Goal: Transaction & Acquisition: Purchase product/service

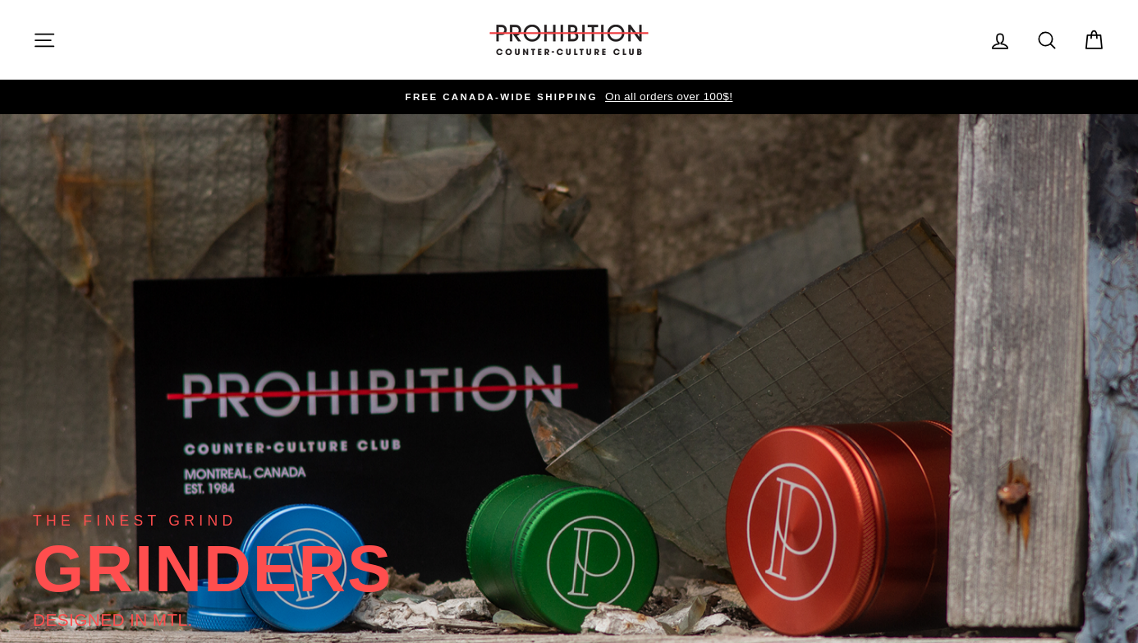
click at [1052, 40] on icon at bounding box center [1048, 40] width 16 height 16
click at [543, 41] on input "Search our store" at bounding box center [562, 39] width 988 height 55
type input "grnder"
click at [33, 12] on button "Search" at bounding box center [50, 39] width 35 height 55
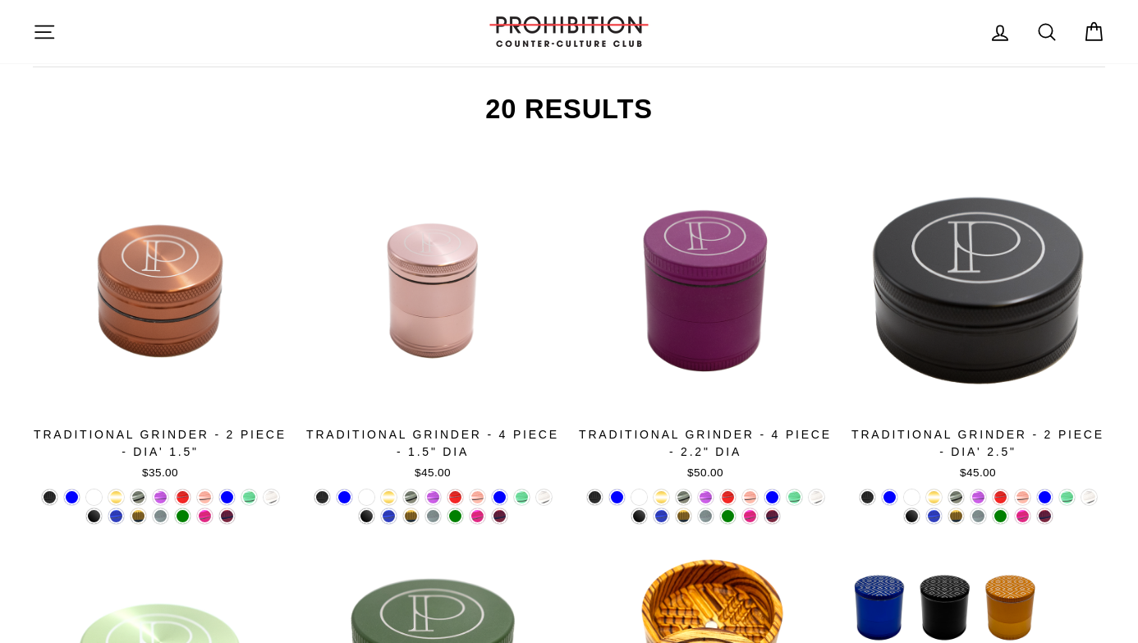
scroll to position [318, 0]
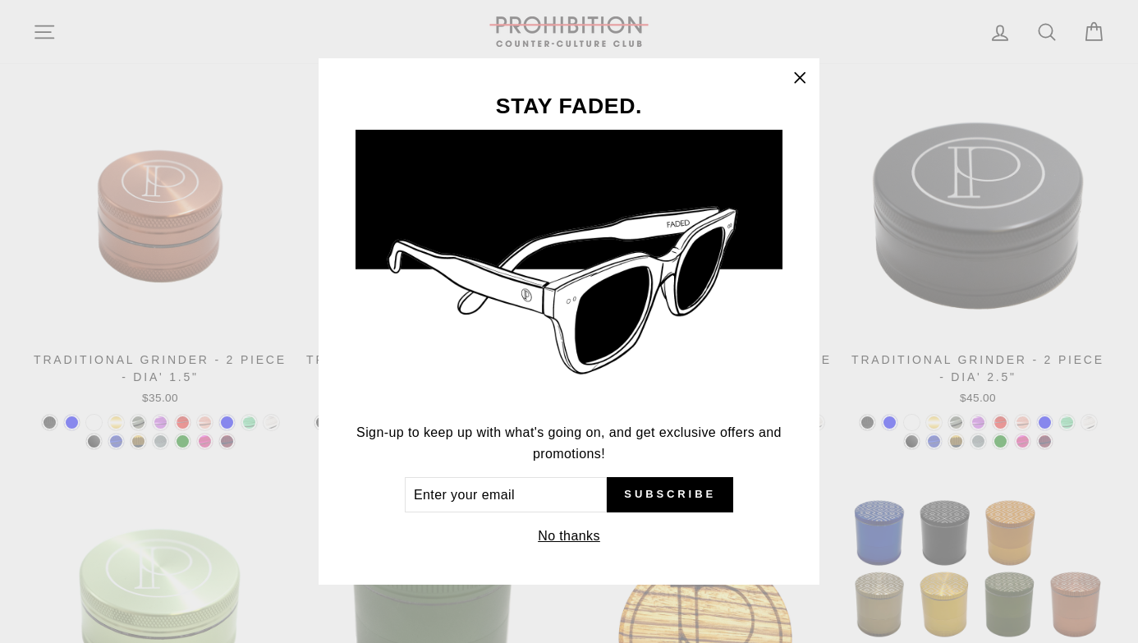
click at [803, 77] on icon "button" at bounding box center [799, 78] width 23 height 23
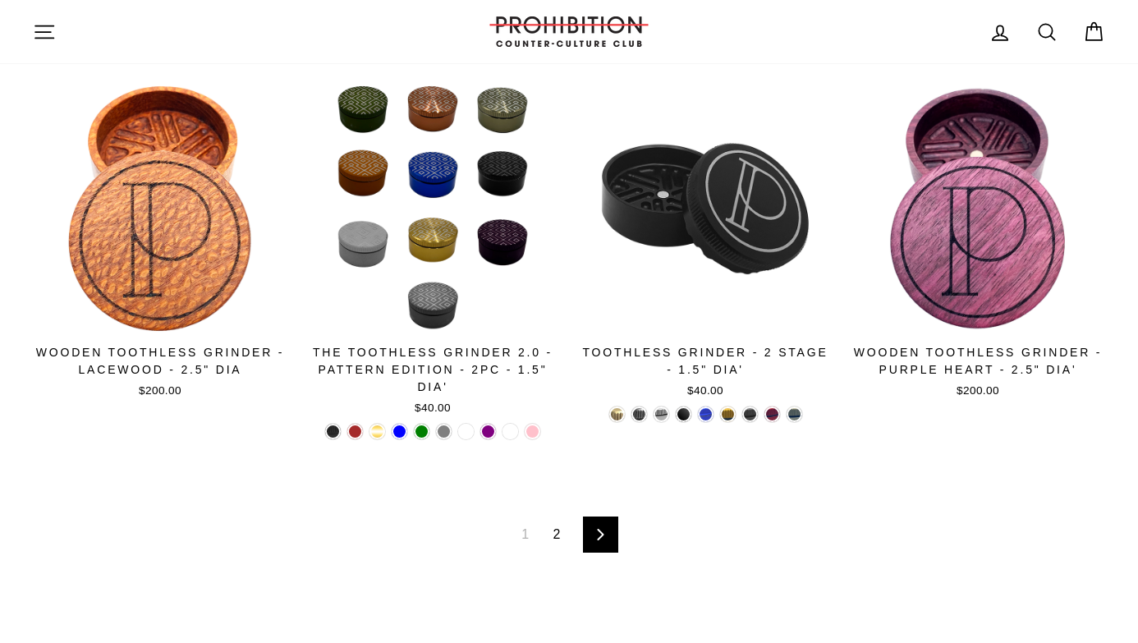
scroll to position [1113, 0]
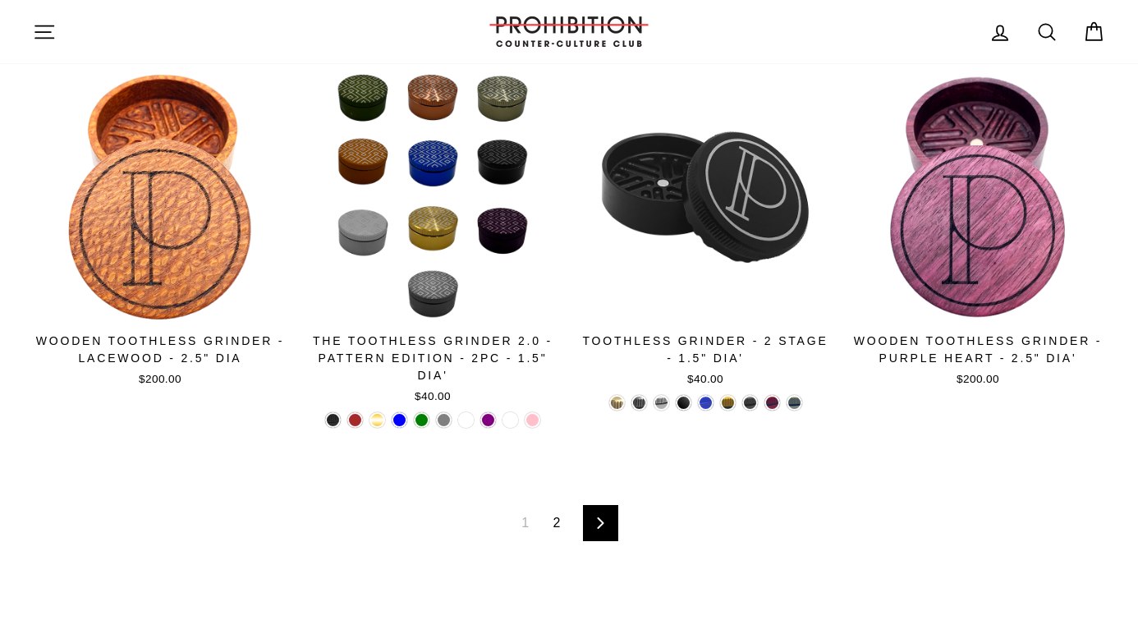
click at [601, 522] on icon at bounding box center [600, 522] width 7 height 11
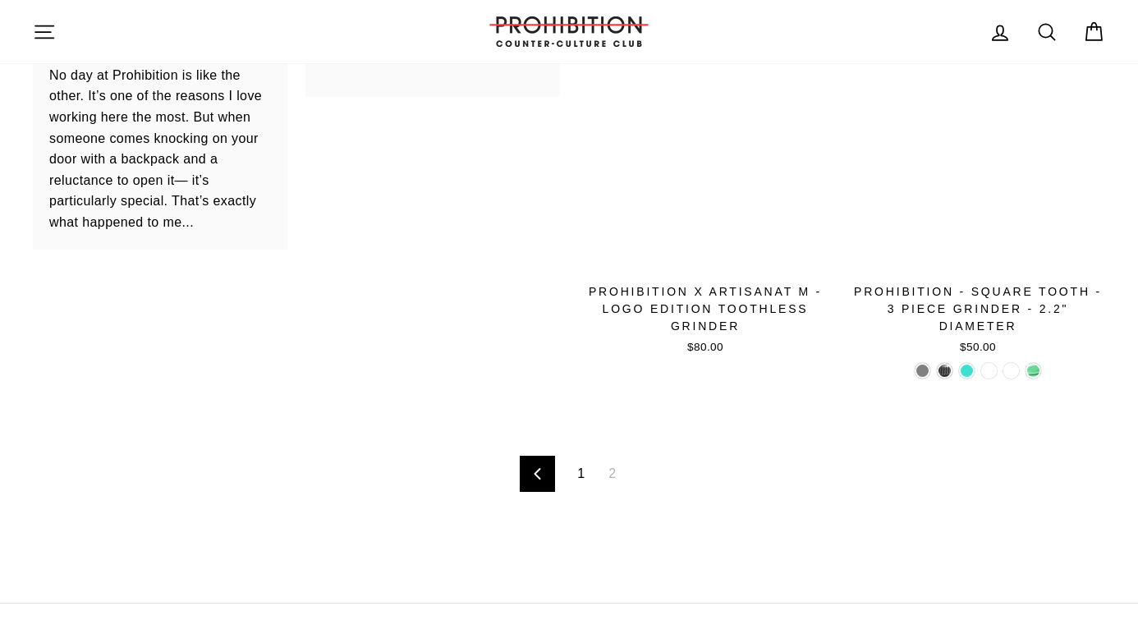
scroll to position [775, 0]
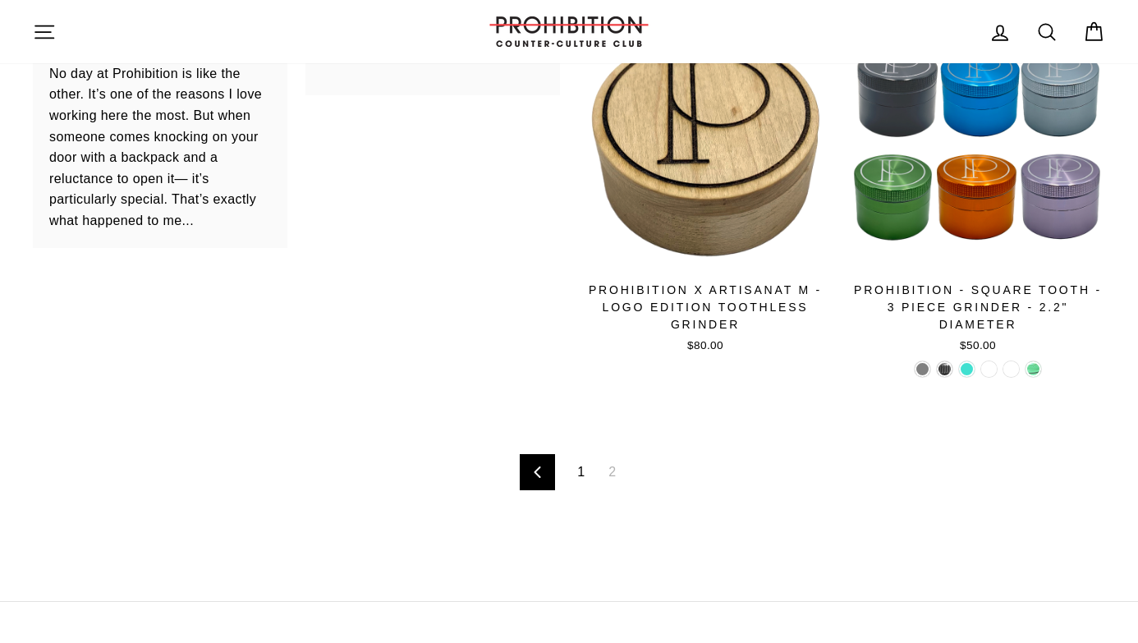
click at [582, 475] on link "1" at bounding box center [581, 472] width 27 height 26
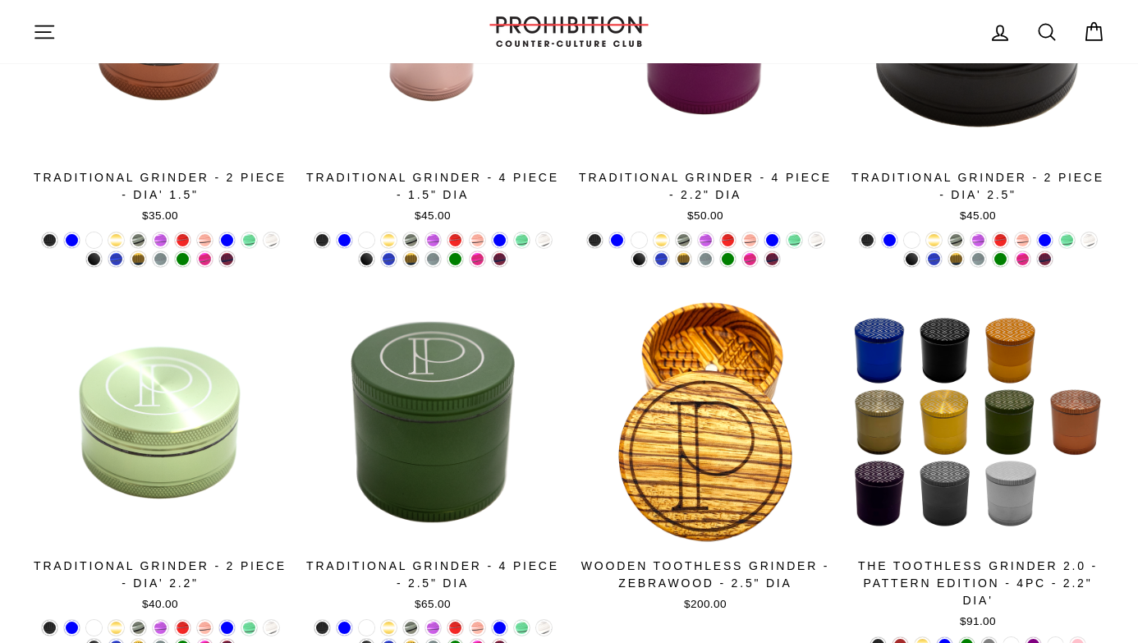
scroll to position [495, 0]
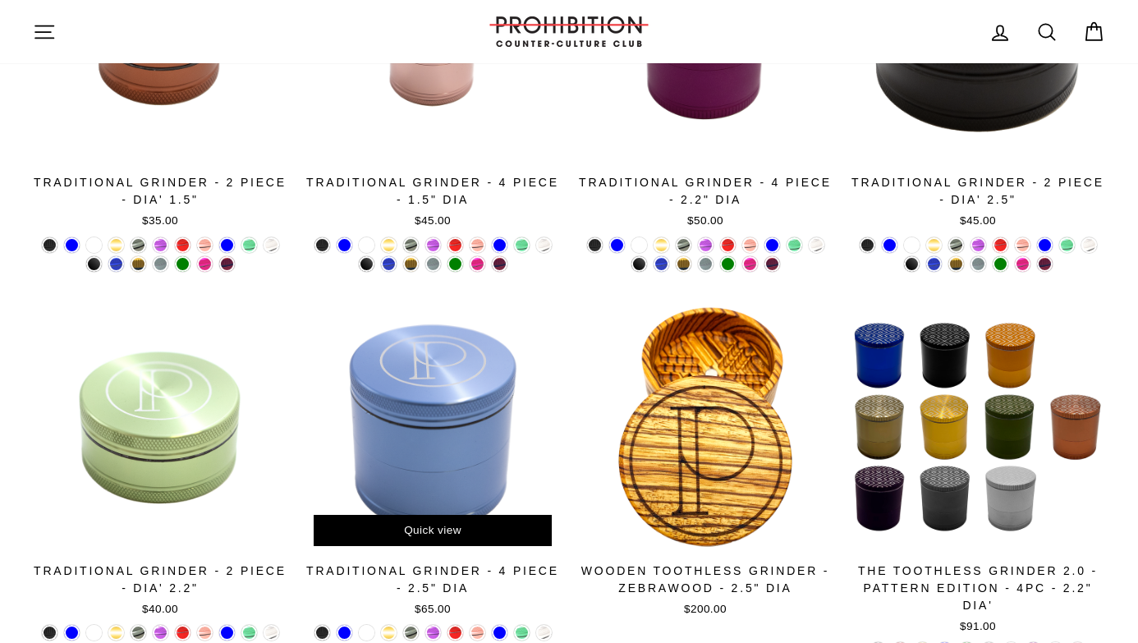
click at [462, 466] on div at bounding box center [433, 427] width 255 height 255
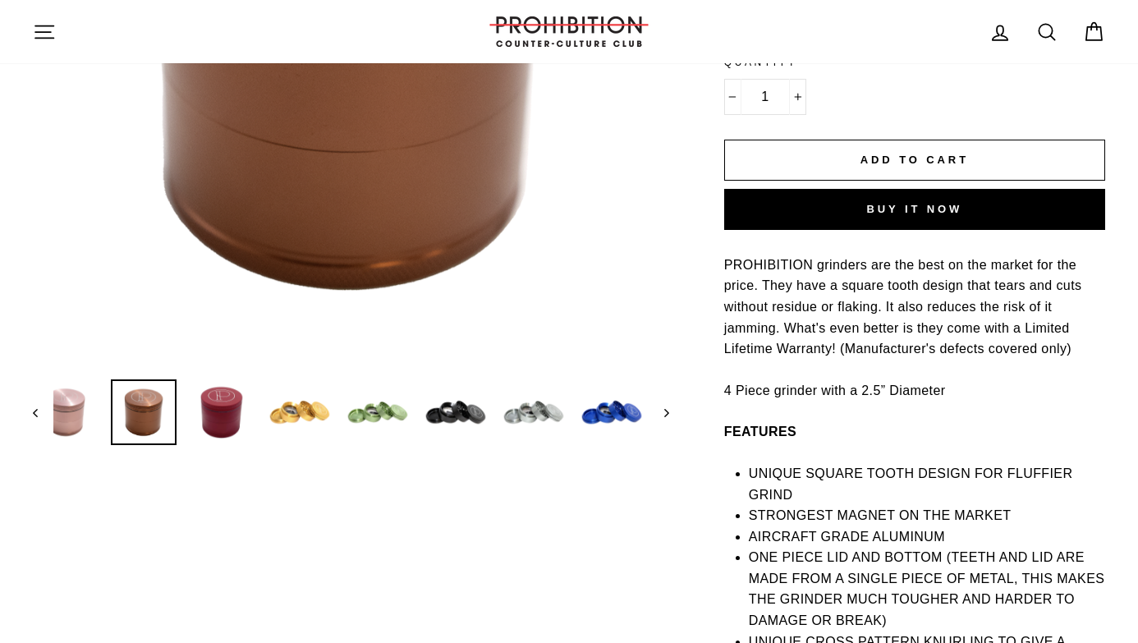
scroll to position [431, 0]
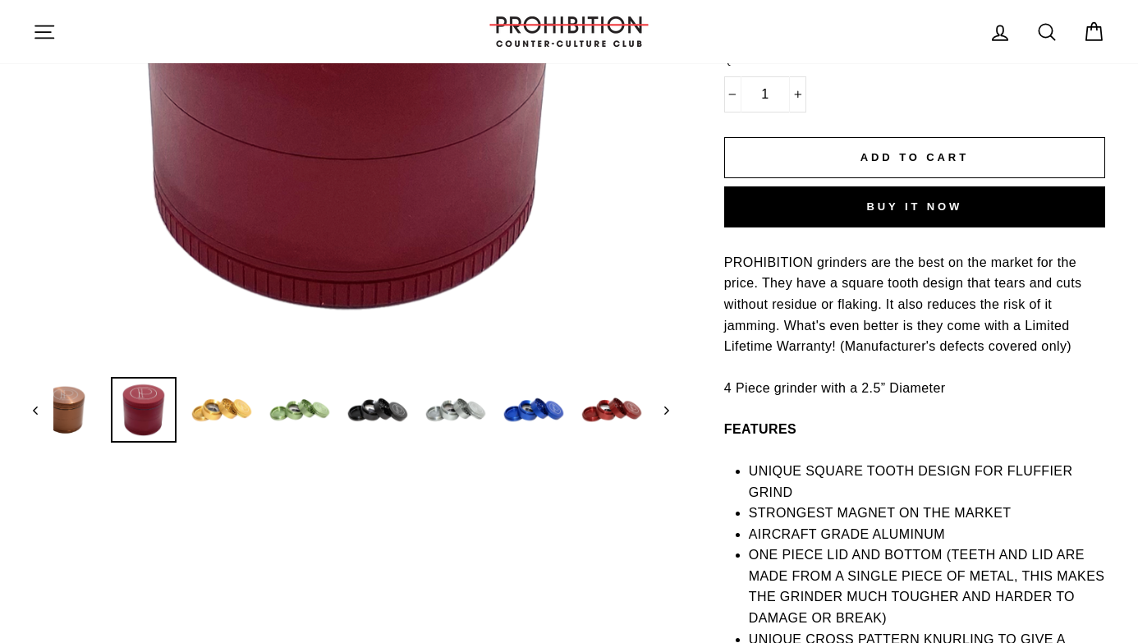
click at [175, 401] on img at bounding box center [144, 410] width 62 height 62
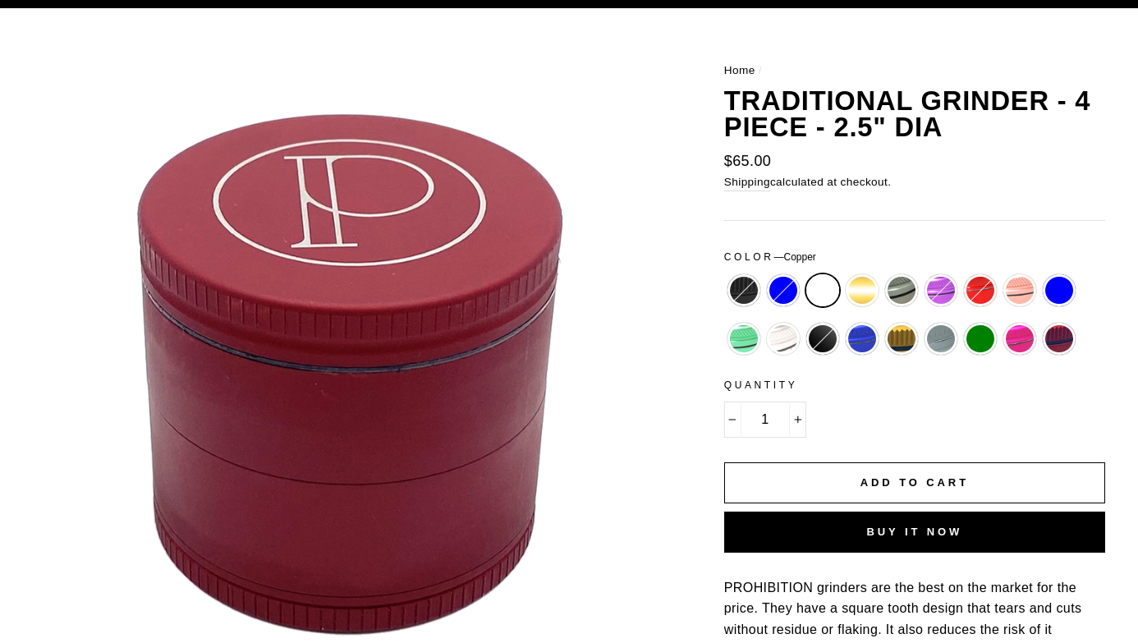
scroll to position [128, 0]
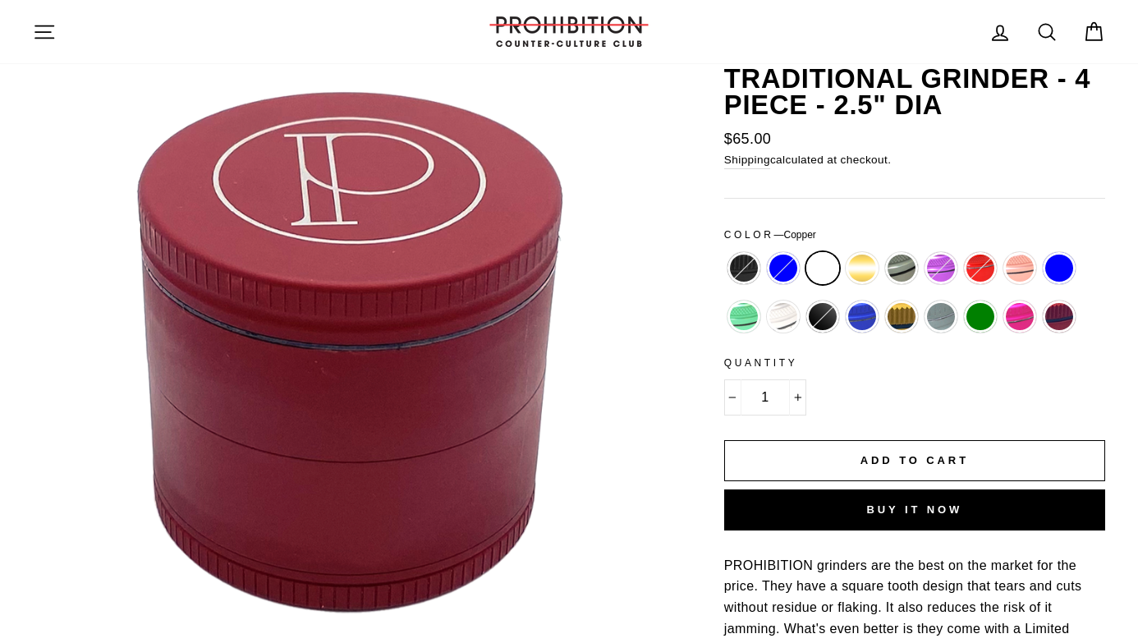
click at [979, 267] on label "Red" at bounding box center [980, 268] width 33 height 33
click at [962, 253] on input "Red" at bounding box center [961, 252] width 1 height 1
radio input "true"
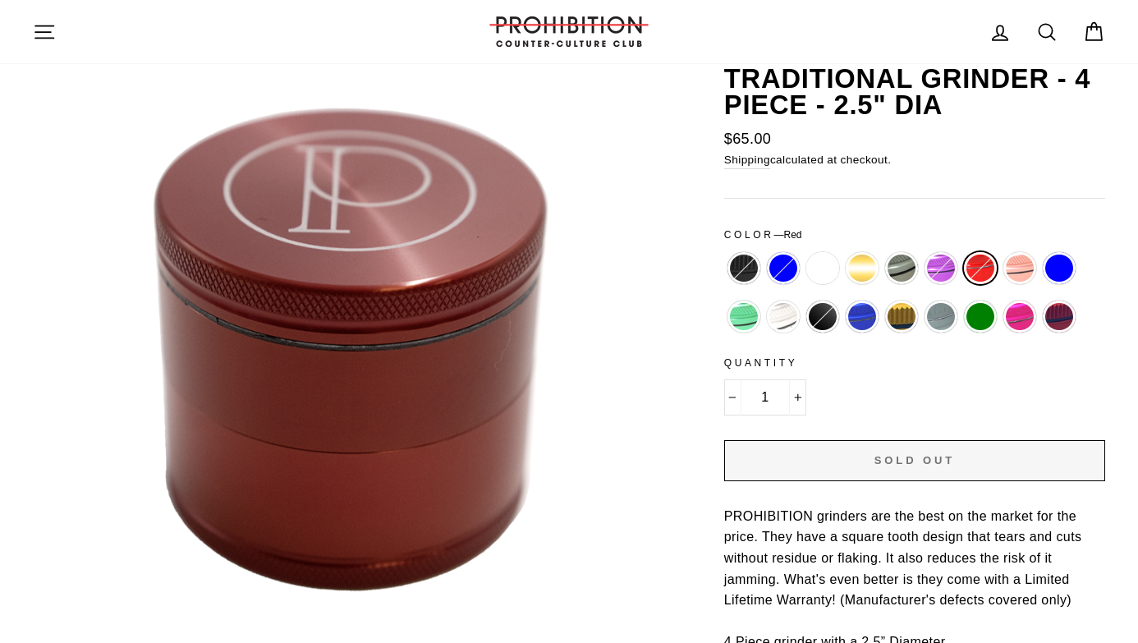
click at [1016, 320] on label "Matte Pink" at bounding box center [1020, 317] width 33 height 33
click at [1001, 301] on input "Matte Pink" at bounding box center [1000, 301] width 1 height 1
radio input "true"
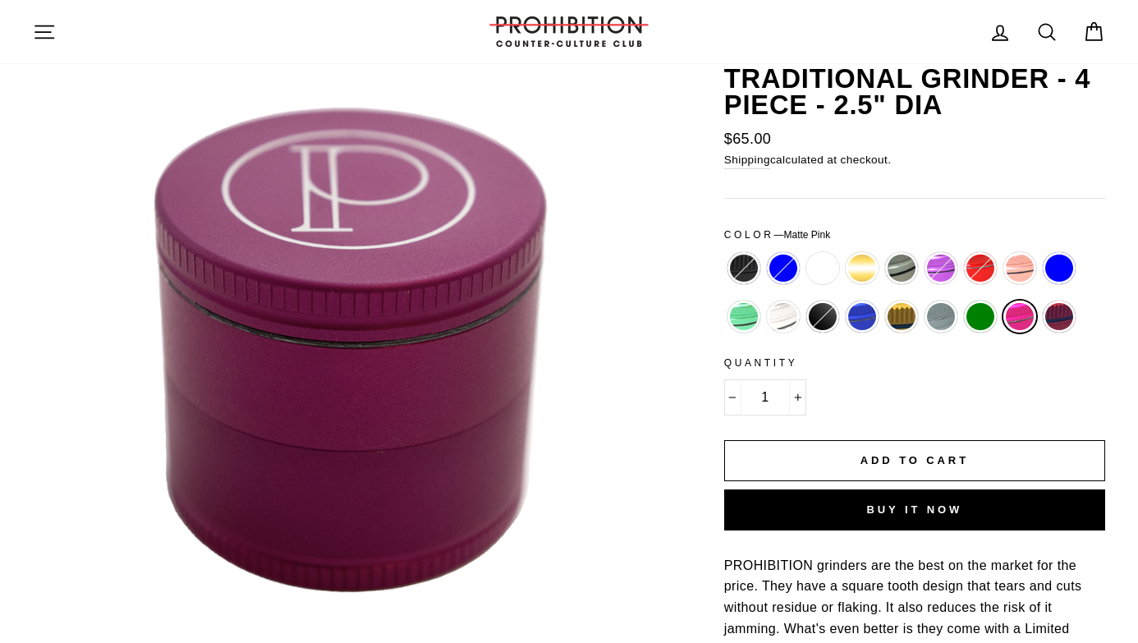
click at [973, 266] on label "Red" at bounding box center [980, 268] width 33 height 33
click at [962, 253] on input "Red" at bounding box center [961, 252] width 1 height 1
radio input "true"
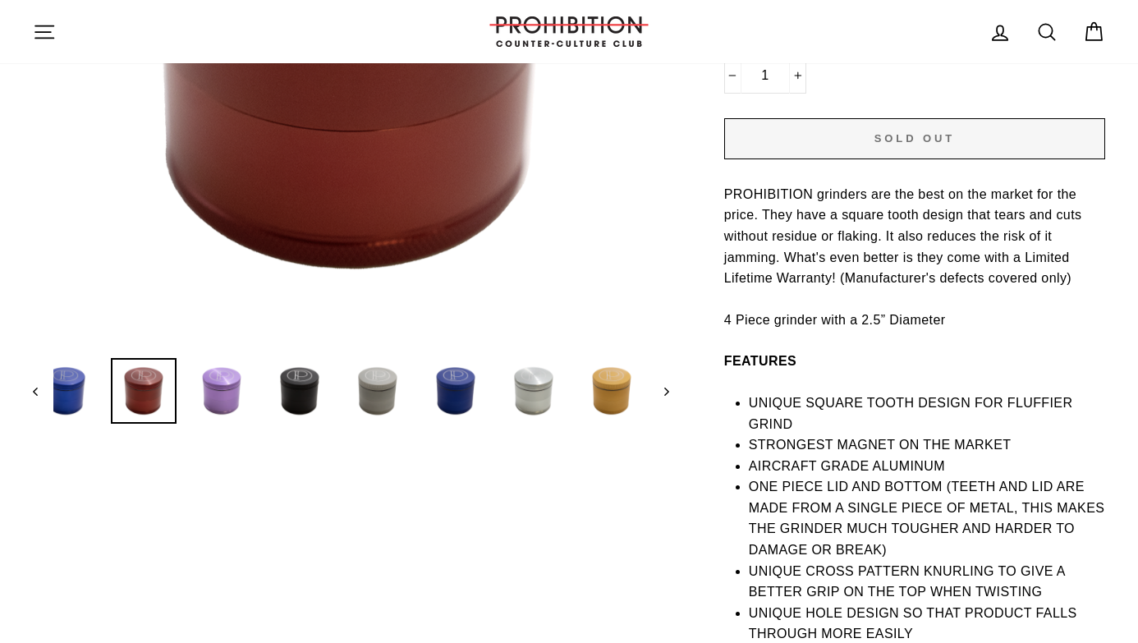
scroll to position [476, 0]
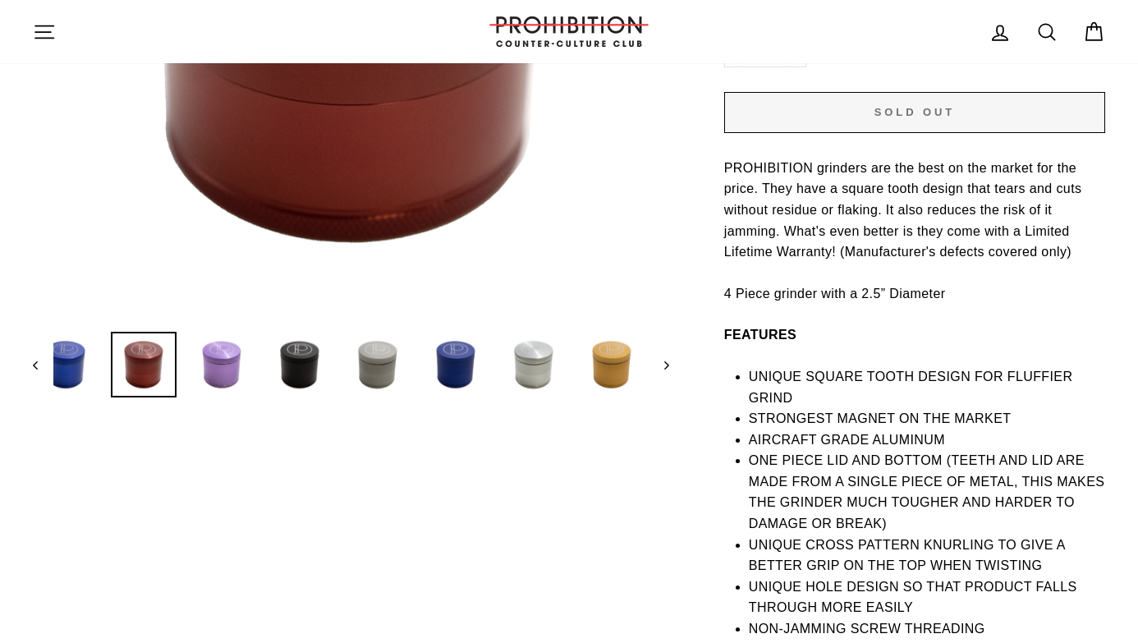
click at [30, 362] on div "Close (esc) Close (esc) Close (esc) Close (esc) Close (esc) Close (esc) Close (…" at bounding box center [342, 40] width 655 height 715
click at [42, 369] on button "Previous" at bounding box center [43, 365] width 21 height 66
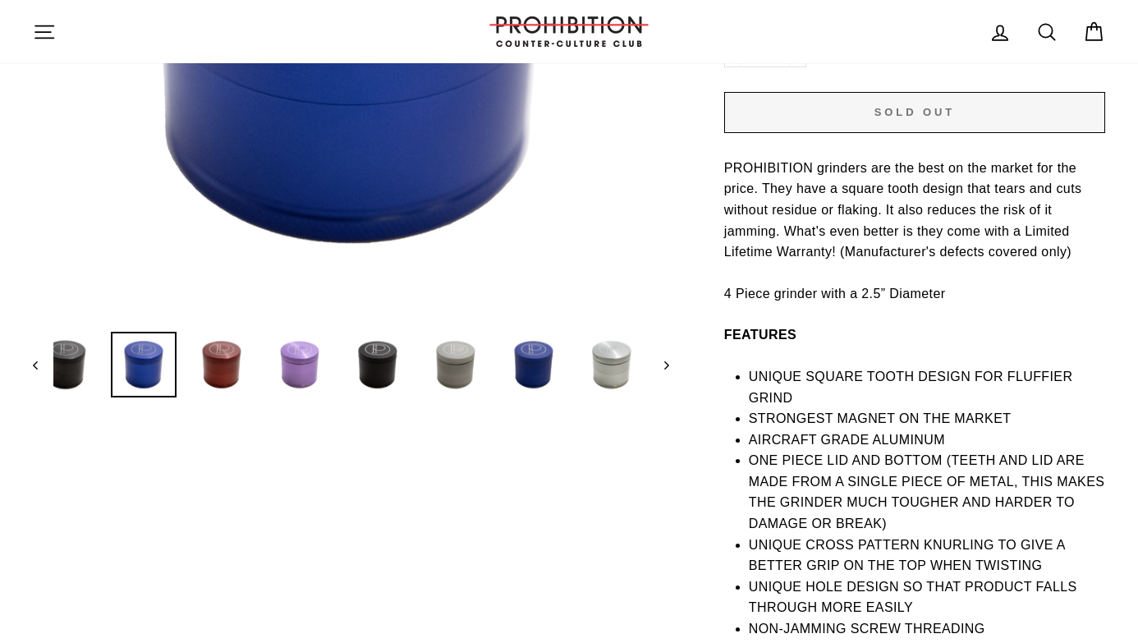
click at [41, 368] on button "Previous" at bounding box center [43, 365] width 21 height 66
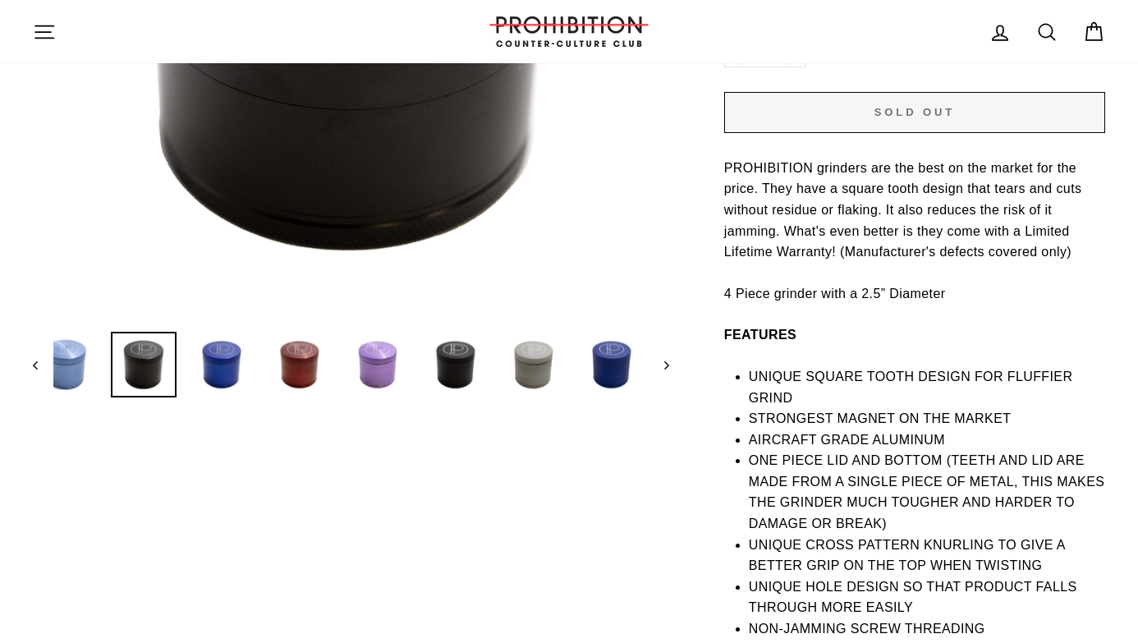
click at [41, 368] on button "Previous" at bounding box center [43, 365] width 21 height 66
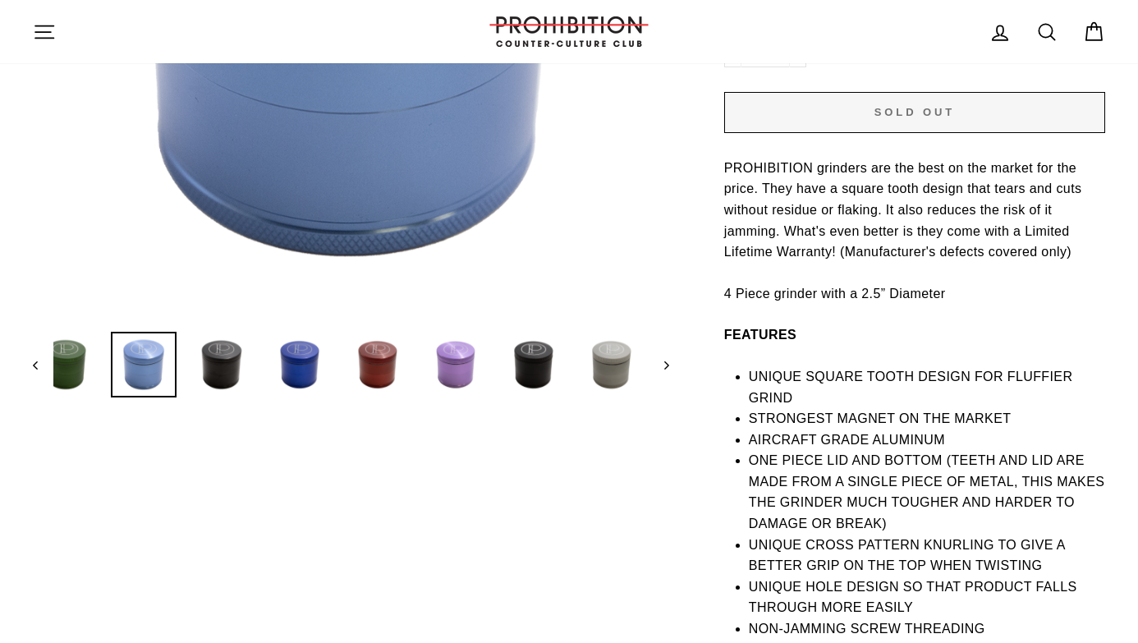
click at [41, 368] on button "Previous" at bounding box center [43, 365] width 21 height 66
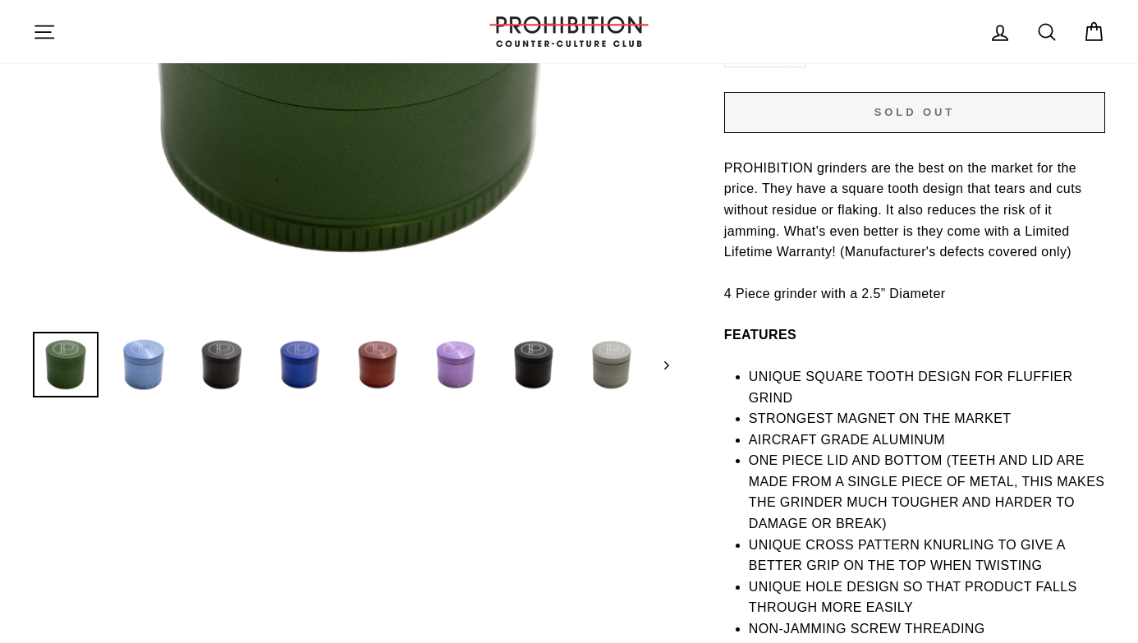
click at [41, 368] on img at bounding box center [65, 364] width 62 height 62
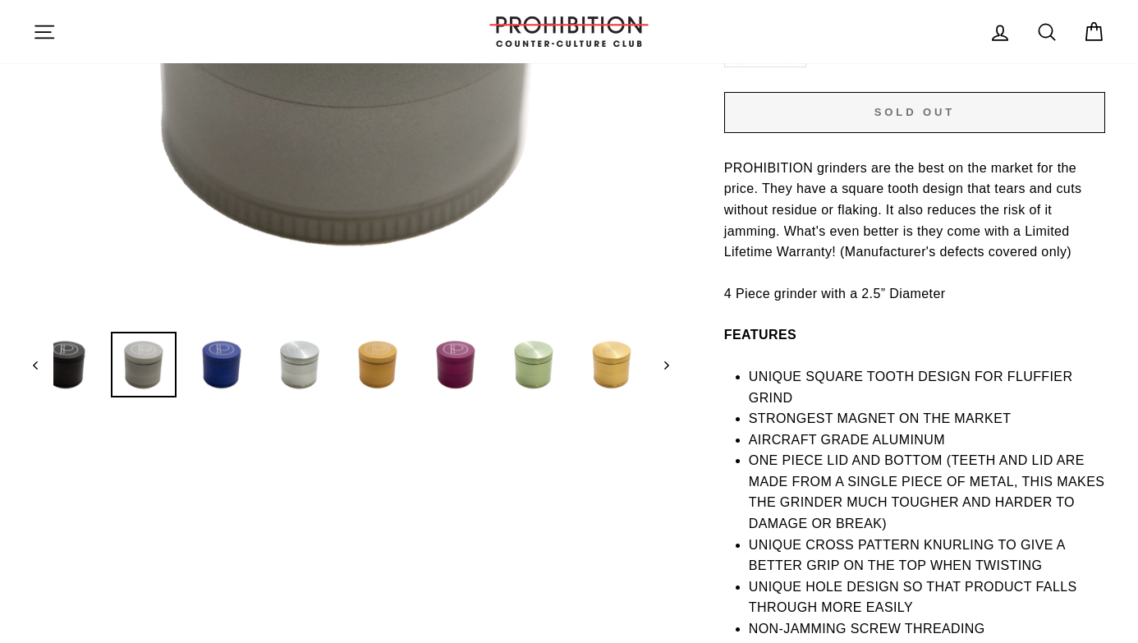
click at [655, 361] on button "Next" at bounding box center [659, 365] width 21 height 66
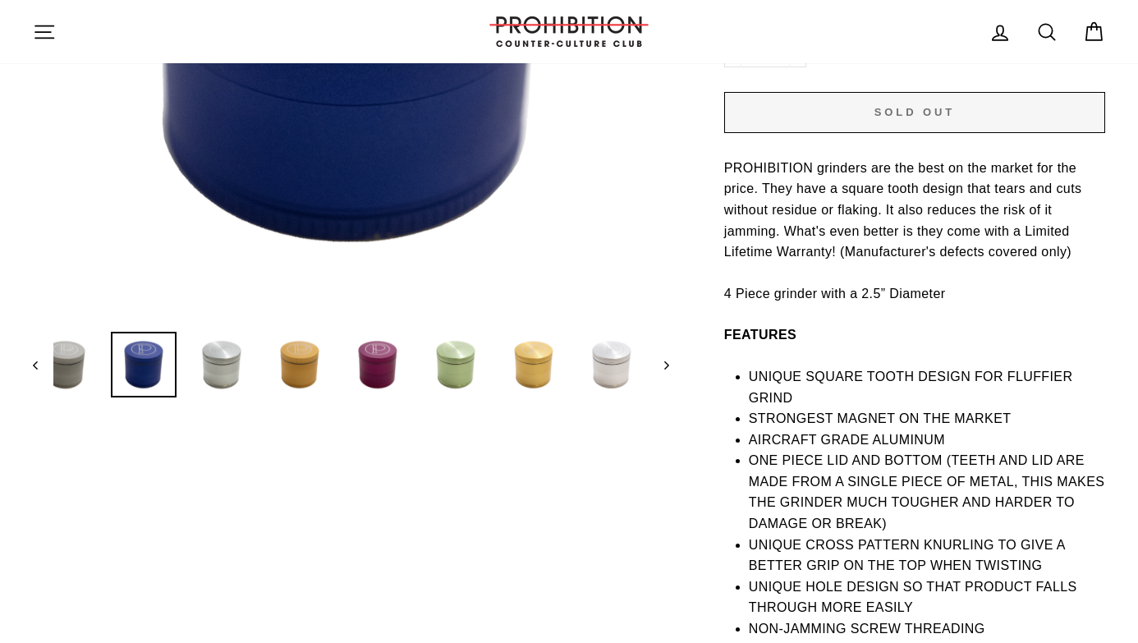
click at [655, 361] on button "Next" at bounding box center [659, 365] width 21 height 66
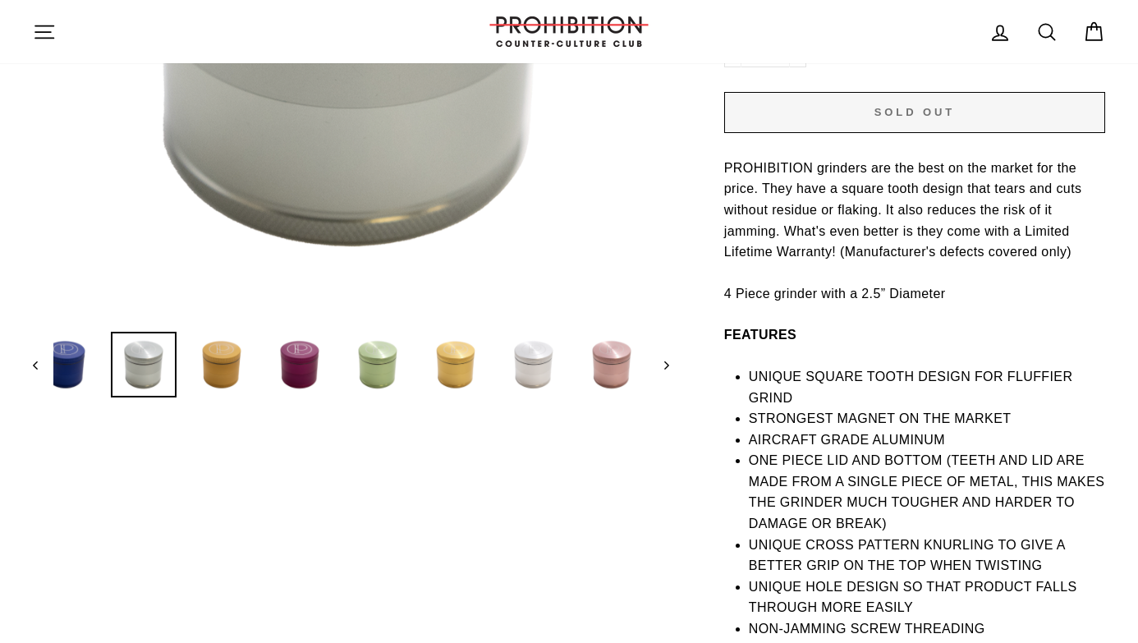
click at [655, 361] on button "Next" at bounding box center [659, 365] width 21 height 66
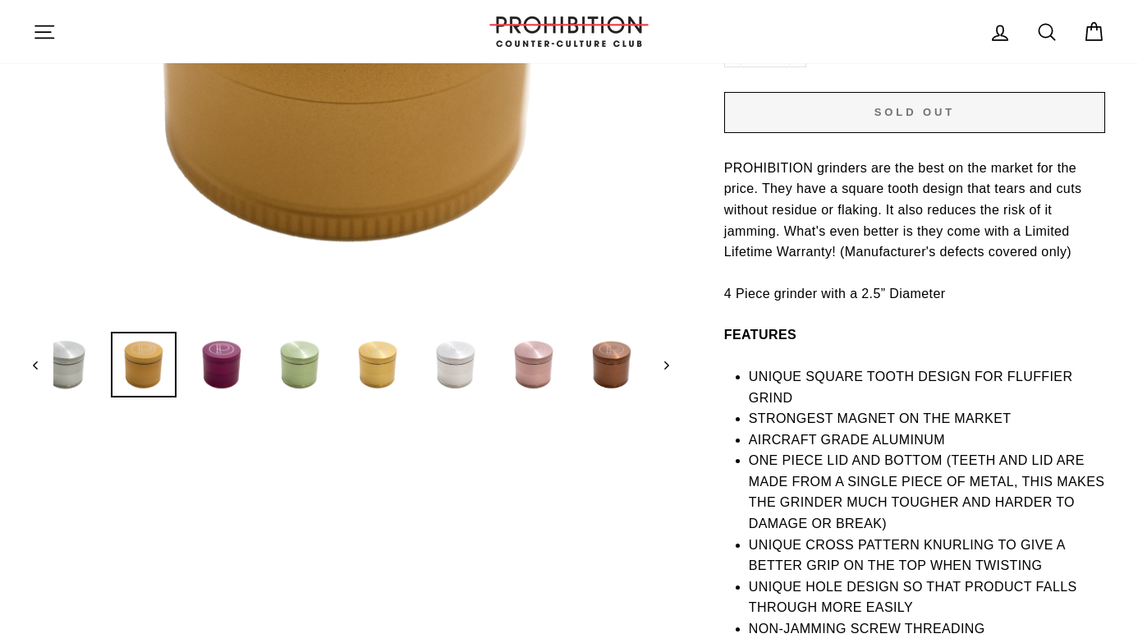
click at [663, 361] on button "Next" at bounding box center [659, 365] width 21 height 66
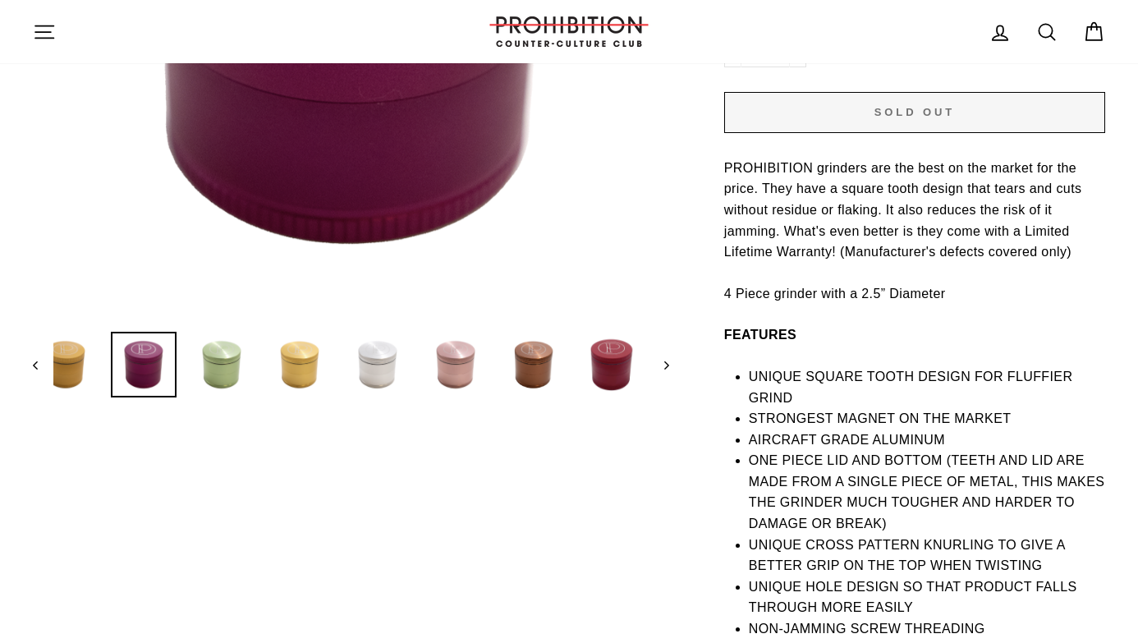
click at [663, 361] on button "Next" at bounding box center [659, 365] width 21 height 66
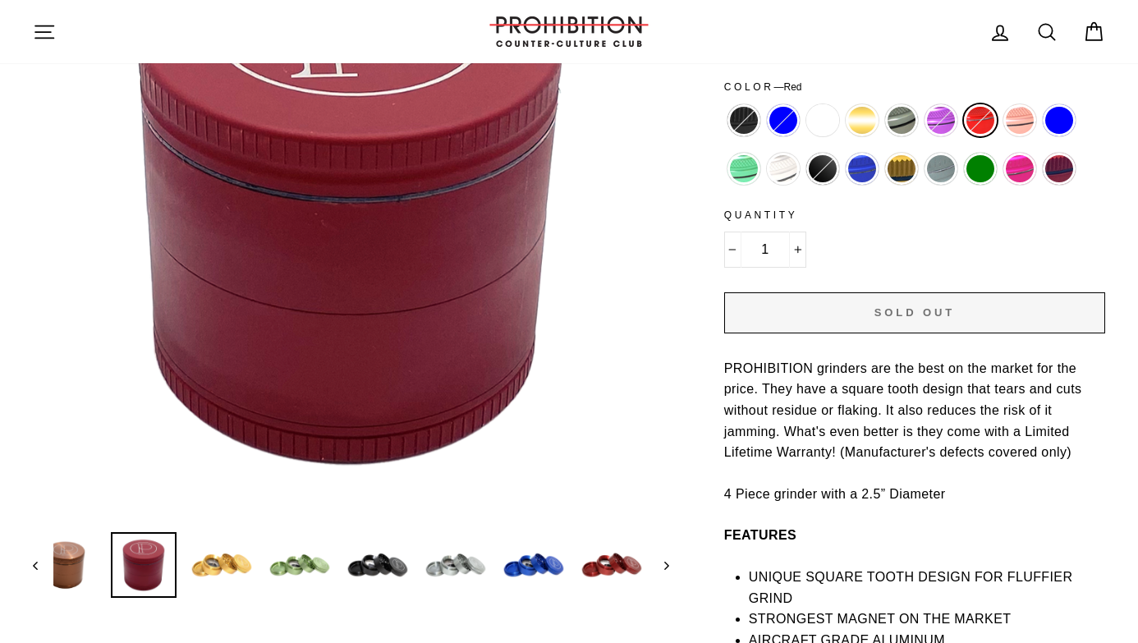
scroll to position [279, 0]
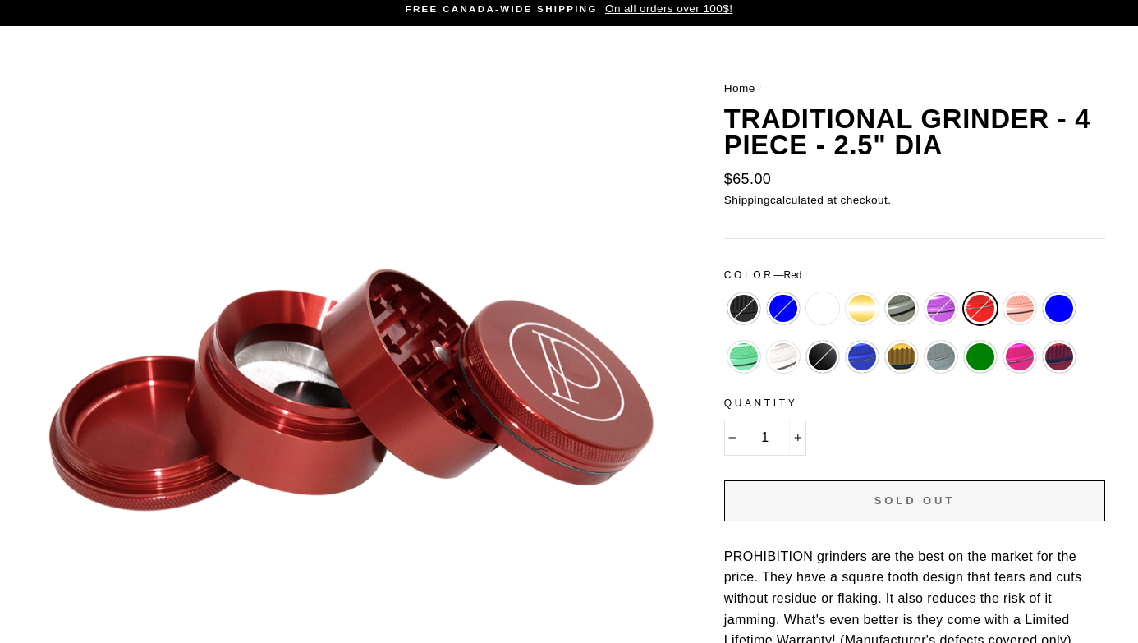
scroll to position [80, 0]
